Goal: Information Seeking & Learning: Check status

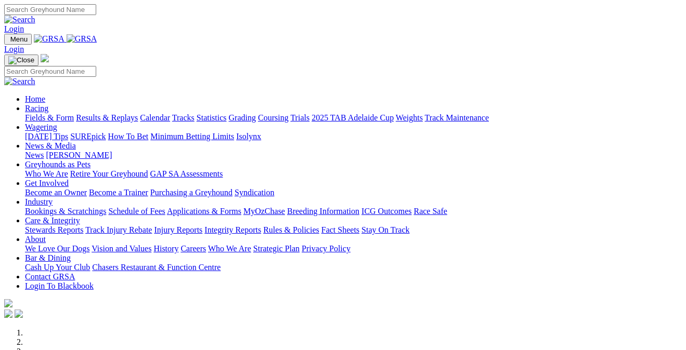
click at [87, 207] on link "Bookings & Scratchings" at bounding box center [65, 211] width 81 height 9
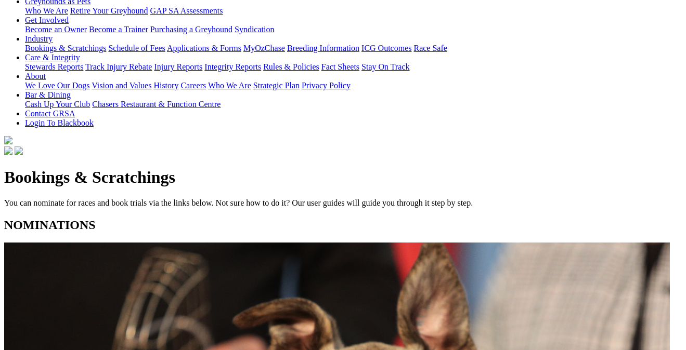
scroll to position [183, 0]
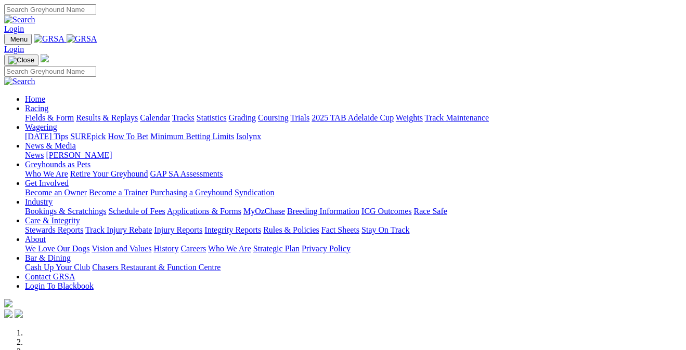
click at [48, 104] on link "Racing" at bounding box center [36, 108] width 23 height 9
click at [119, 113] on link "Results & Replays" at bounding box center [107, 117] width 62 height 9
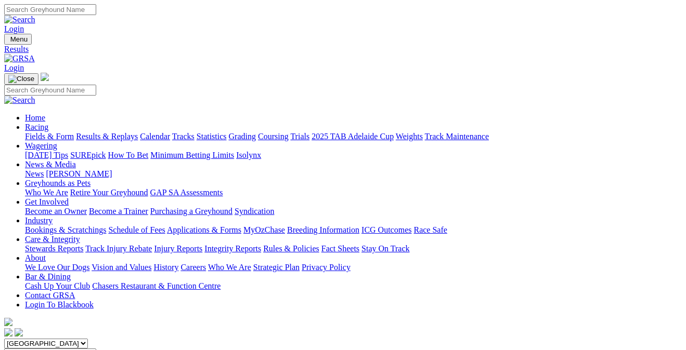
click at [45, 132] on link "Fields & Form" at bounding box center [49, 136] width 49 height 9
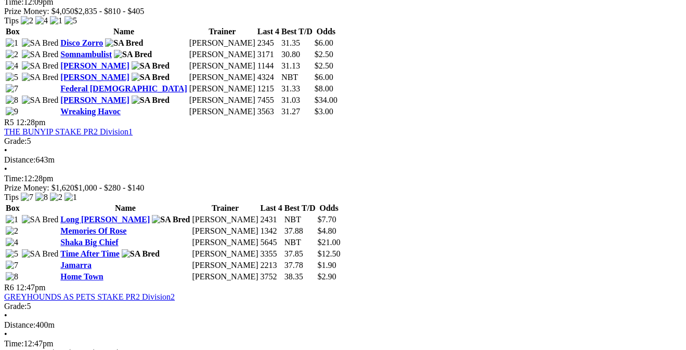
scroll to position [1069, 0]
